Goal: Information Seeking & Learning: Learn about a topic

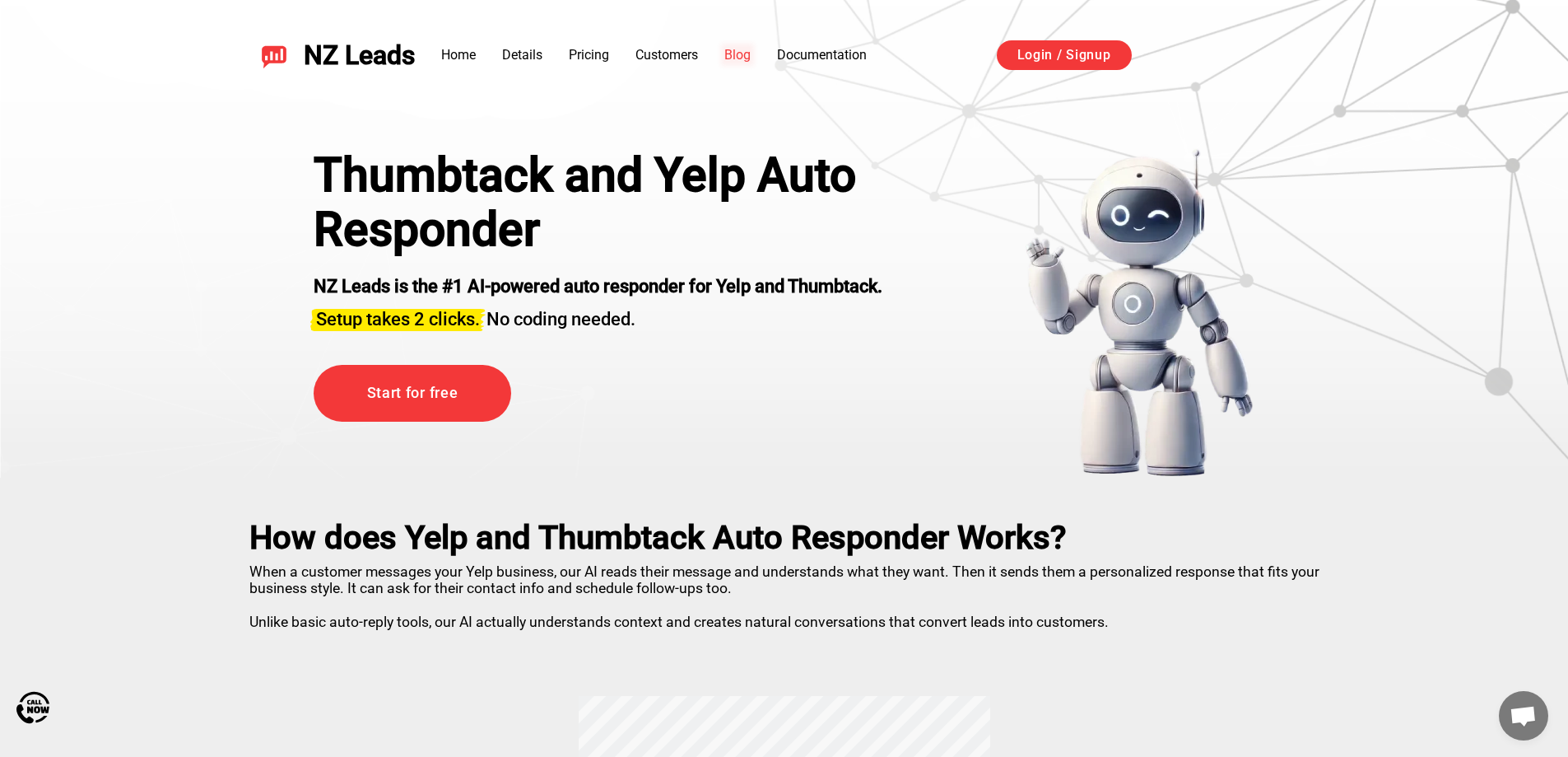
click at [738, 58] on link "Blog" at bounding box center [737, 55] width 26 height 16
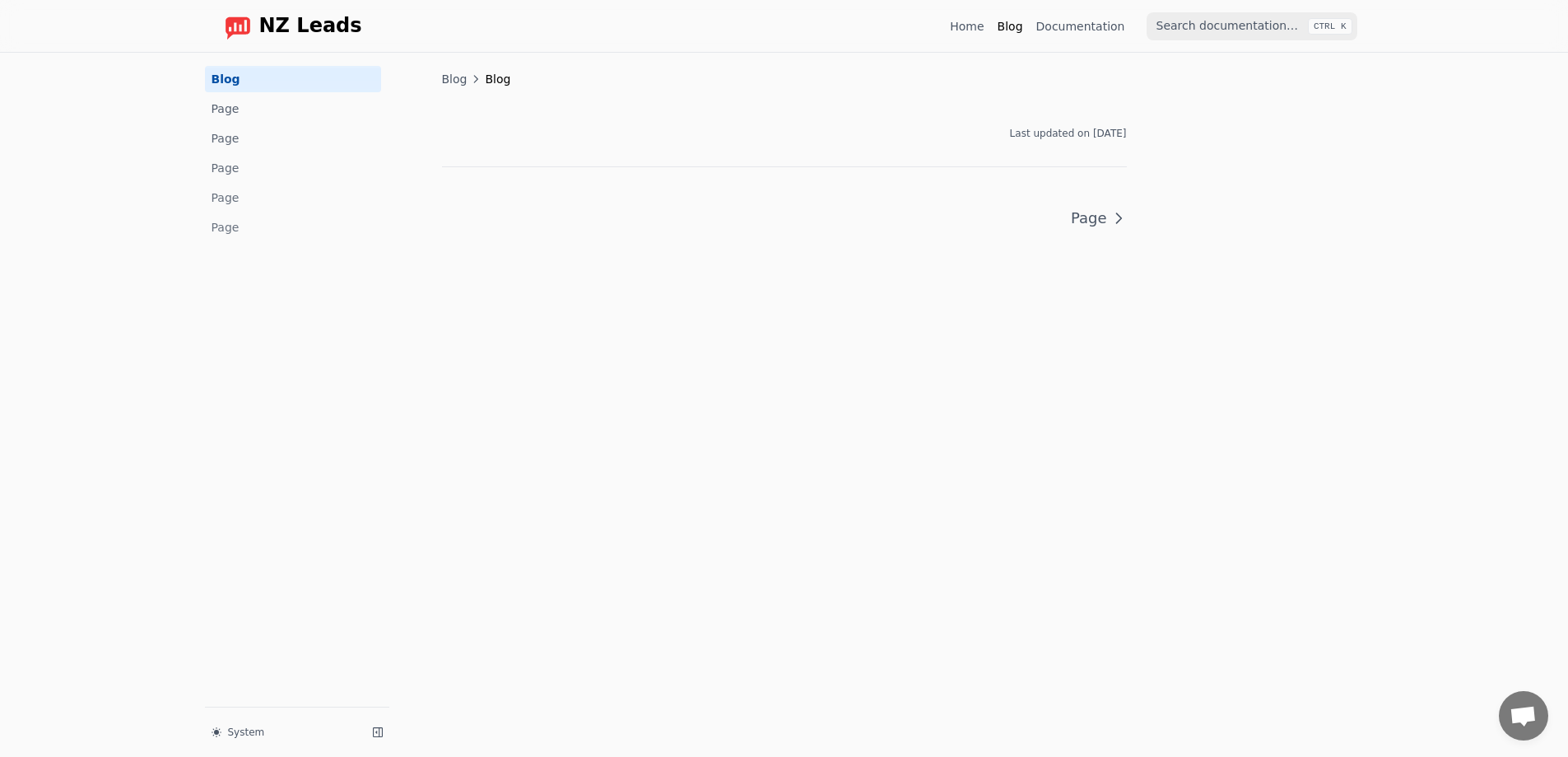
click at [485, 79] on span "Blog" at bounding box center [498, 79] width 26 height 17
click at [457, 81] on span "Blog" at bounding box center [455, 79] width 26 height 17
click at [226, 109] on link "Page" at bounding box center [293, 109] width 176 height 26
click at [236, 148] on link "Page" at bounding box center [293, 138] width 176 height 26
click at [235, 181] on ul "Blog Page Page Page Page Page" at bounding box center [293, 153] width 176 height 174
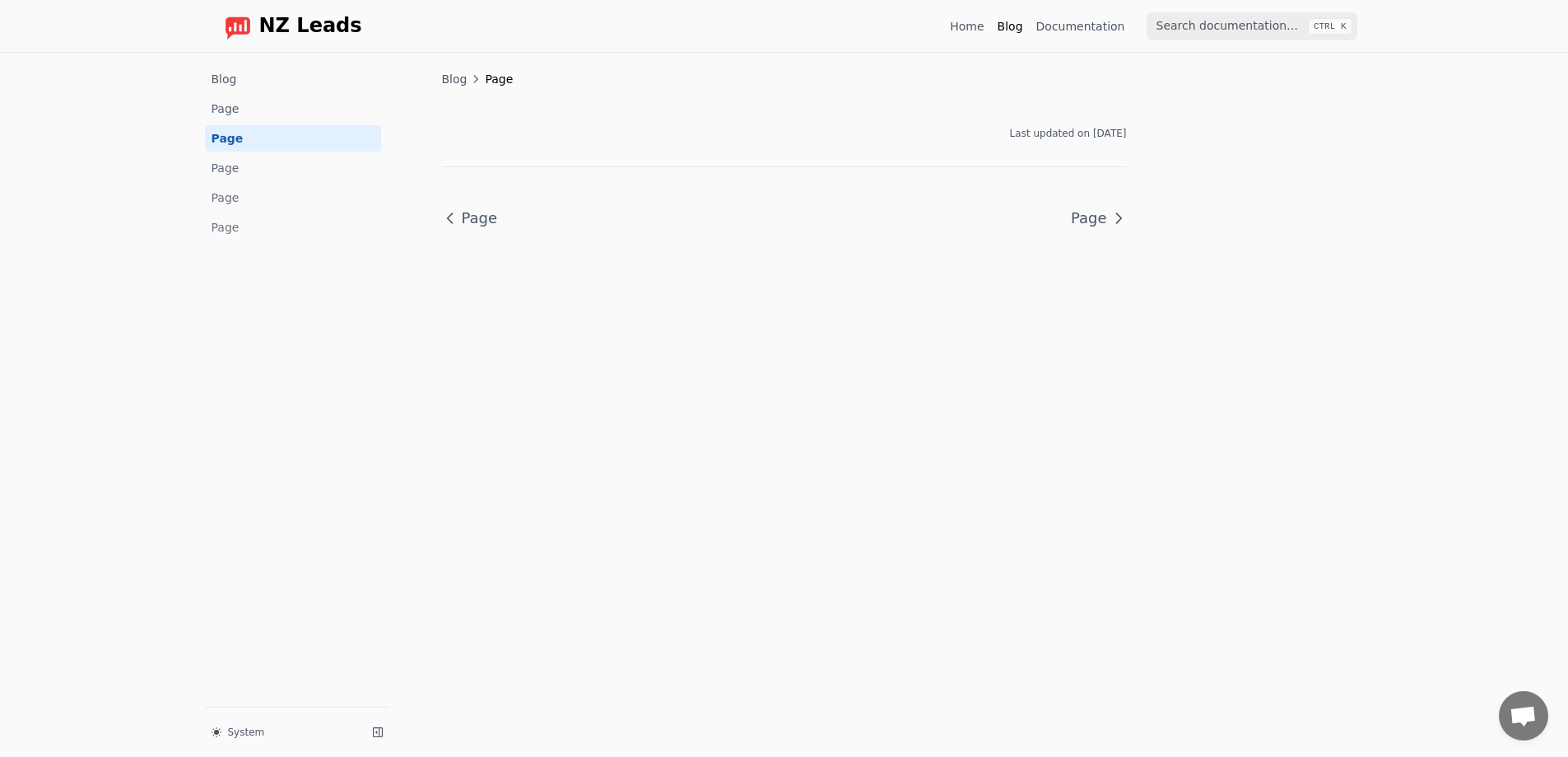
click at [233, 229] on link "Page" at bounding box center [293, 227] width 176 height 26
click at [266, 77] on link "Blog" at bounding box center [293, 79] width 176 height 26
click at [252, 109] on link "Page" at bounding box center [293, 109] width 176 height 26
click at [1095, 33] on link "Documentation" at bounding box center [1080, 27] width 89 height 17
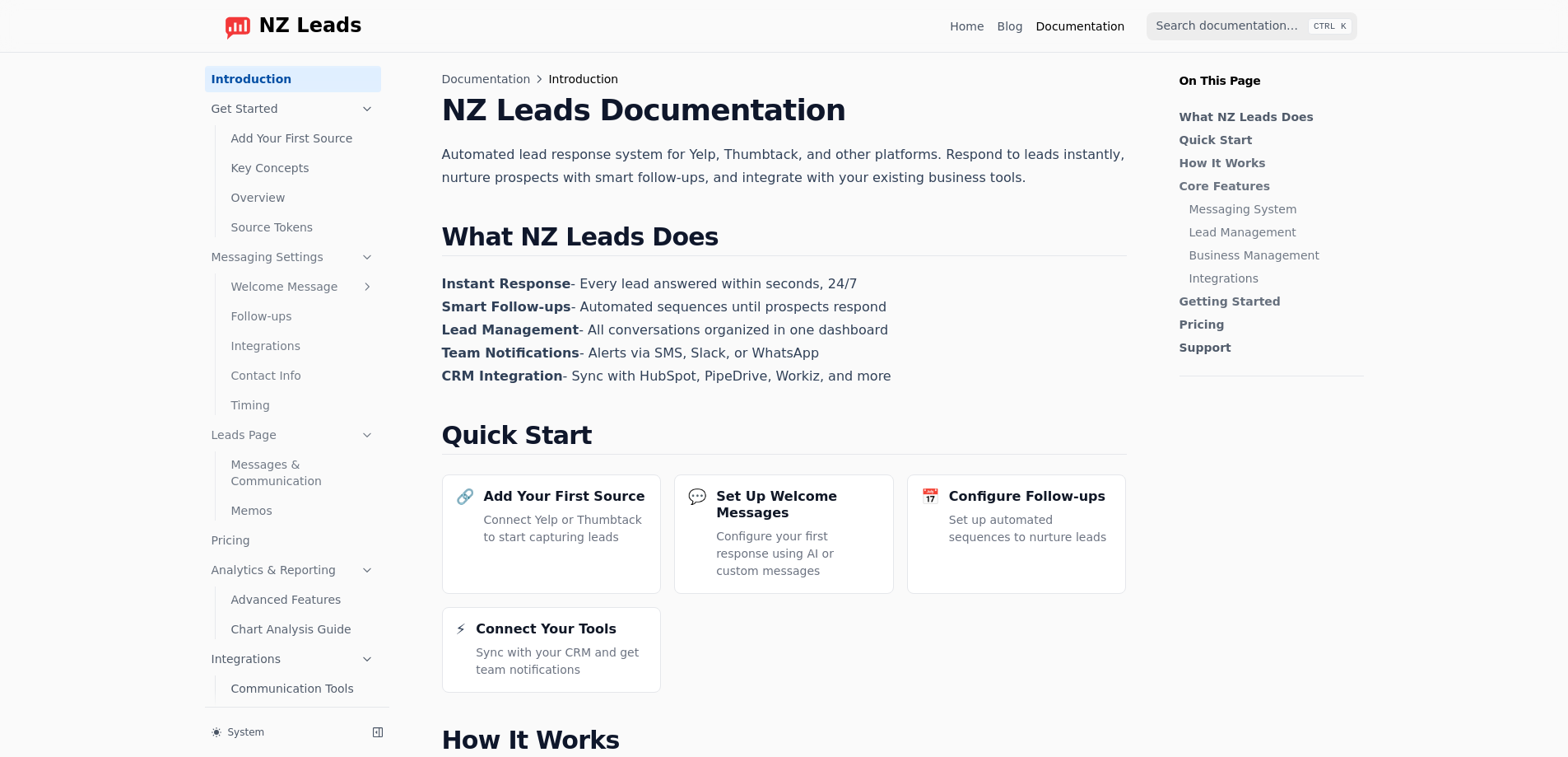
click at [1016, 32] on link "Blog" at bounding box center [1011, 27] width 26 height 17
